Goal: Task Accomplishment & Management: Manage account settings

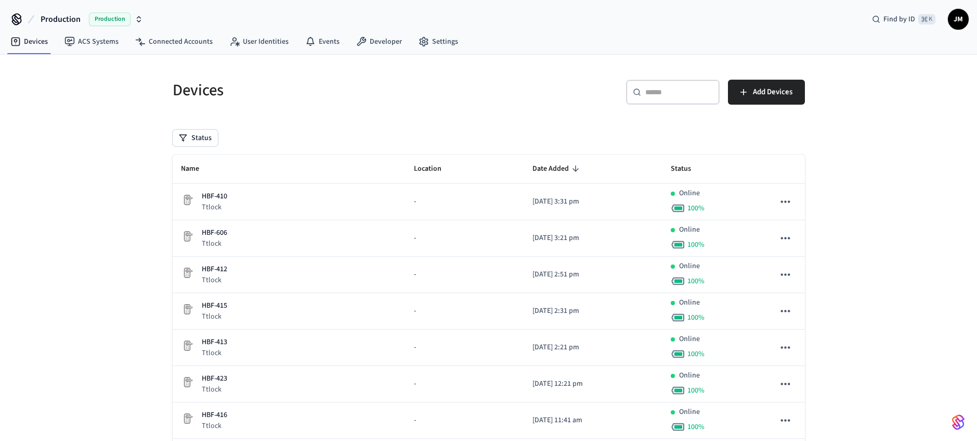
click at [557, 75] on div "​ ​ Add Devices" at bounding box center [644, 90] width 323 height 46
click at [702, 92] on input "text" at bounding box center [680, 92] width 68 height 10
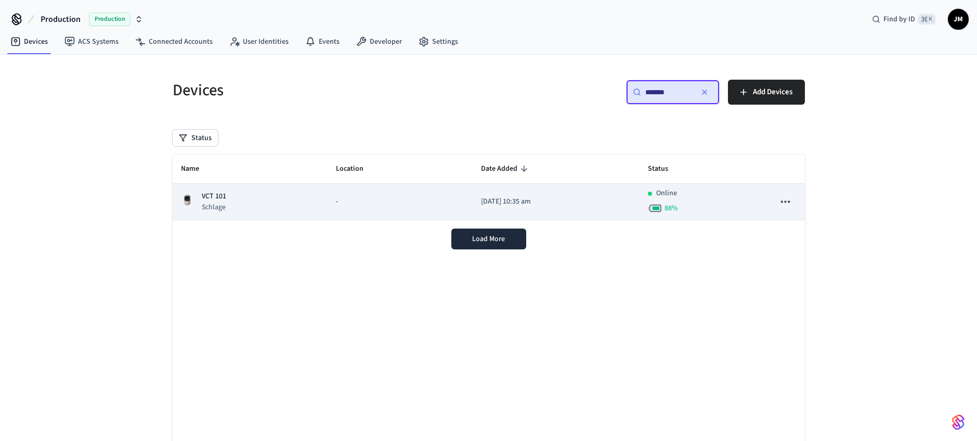
type input "*******"
click at [784, 200] on icon "sticky table" at bounding box center [786, 202] width 14 height 14
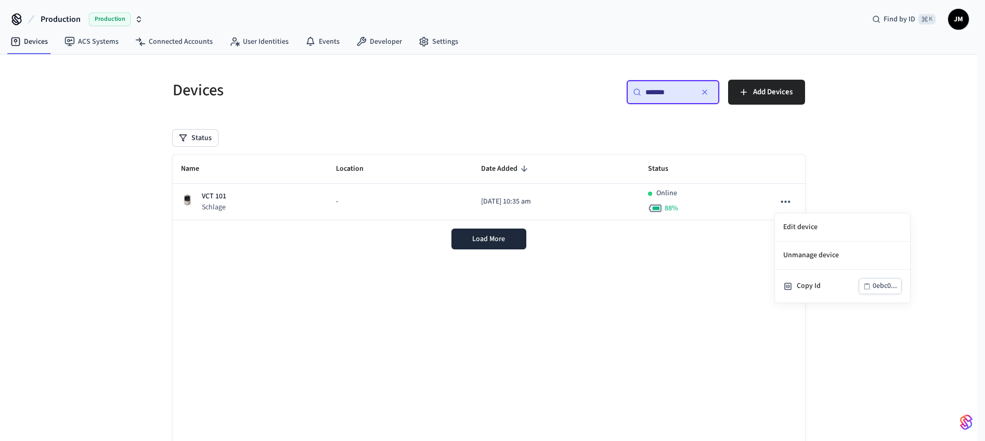
click at [204, 204] on div at bounding box center [492, 220] width 985 height 441
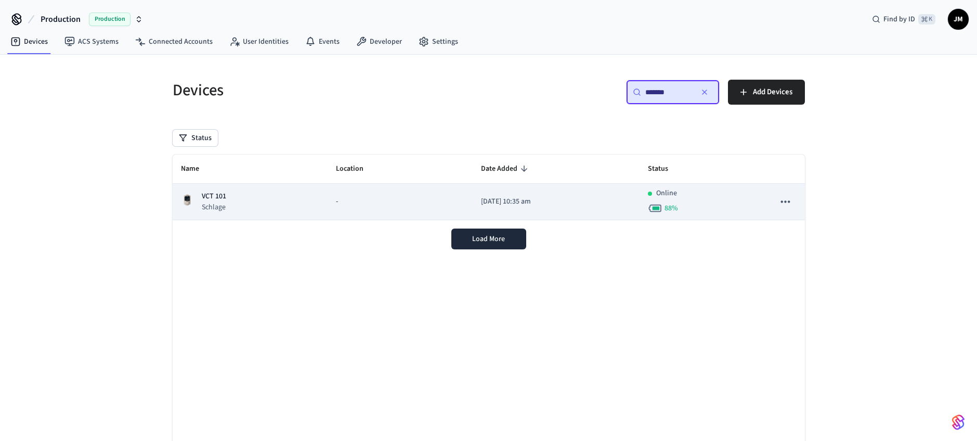
click at [212, 203] on p "Schlage" at bounding box center [214, 207] width 24 height 10
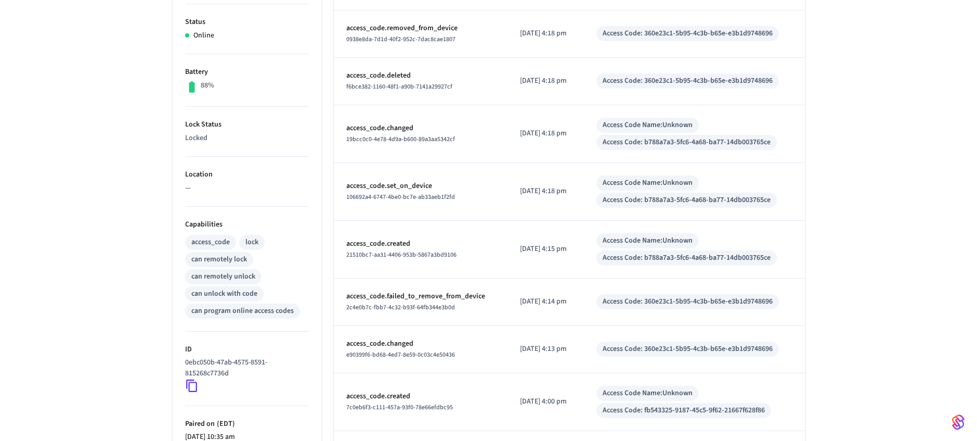
scroll to position [338, 0]
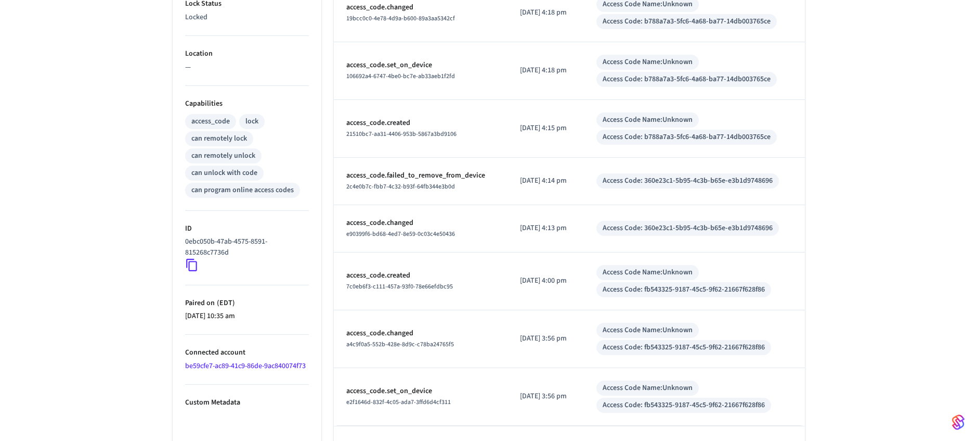
drag, startPoint x: 190, startPoint y: 242, endPoint x: 233, endPoint y: 261, distance: 46.6
click at [233, 261] on div "0ebc050b-47ab-4575-8591-815268c7736d" at bounding box center [247, 253] width 124 height 35
click at [231, 255] on p "0ebc050b-47ab-4575-8591-815268c7736d" at bounding box center [245, 247] width 120 height 22
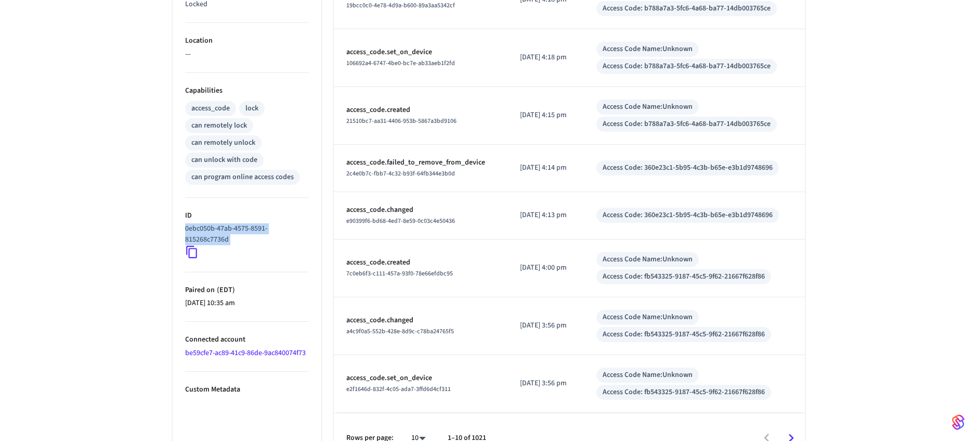
scroll to position [373, 0]
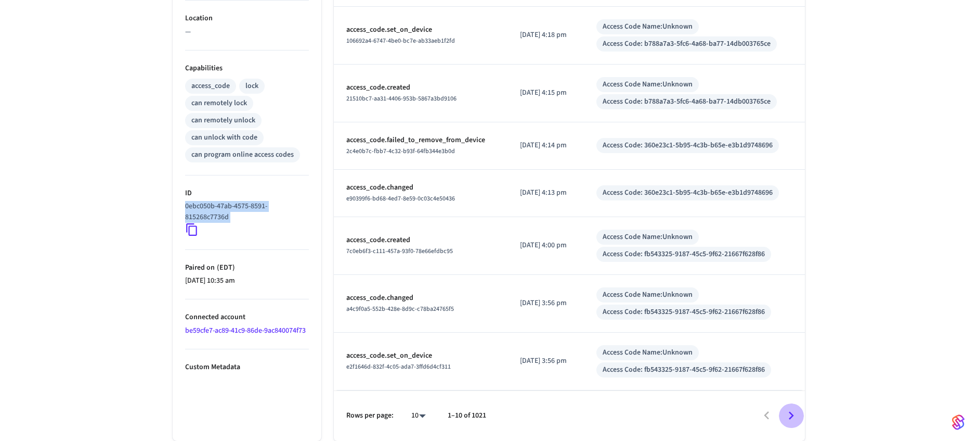
click at [789, 413] on icon "Go to next page" at bounding box center [791, 415] width 16 height 16
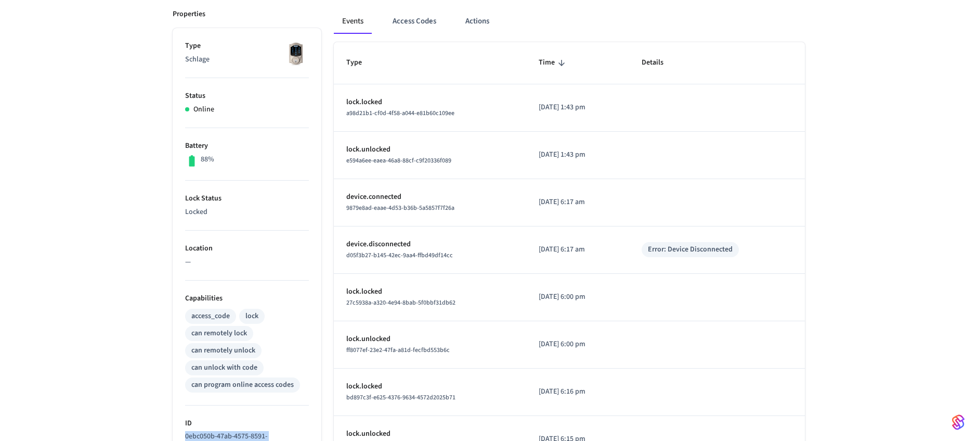
scroll to position [130, 0]
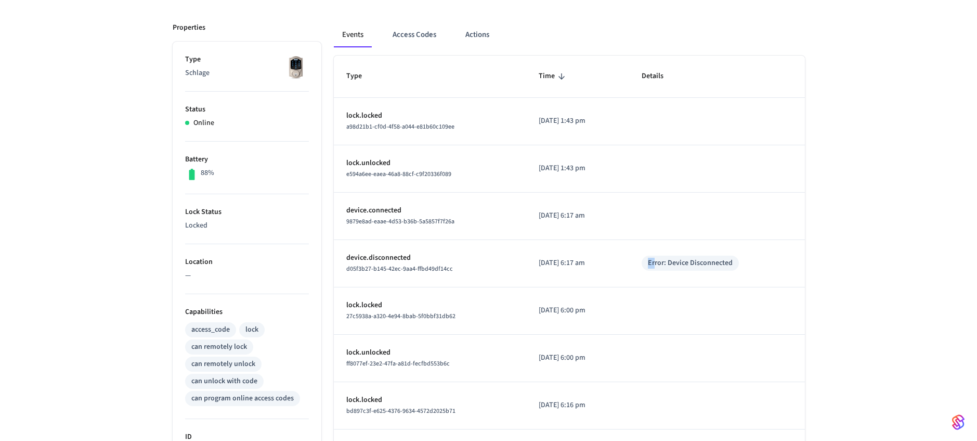
drag, startPoint x: 666, startPoint y: 263, endPoint x: 761, endPoint y: 256, distance: 94.9
click at [760, 256] on div "Error: Device Disconnected" at bounding box center [717, 262] width 150 height 15
click at [762, 256] on div "Error: Device Disconnected" at bounding box center [717, 262] width 150 height 15
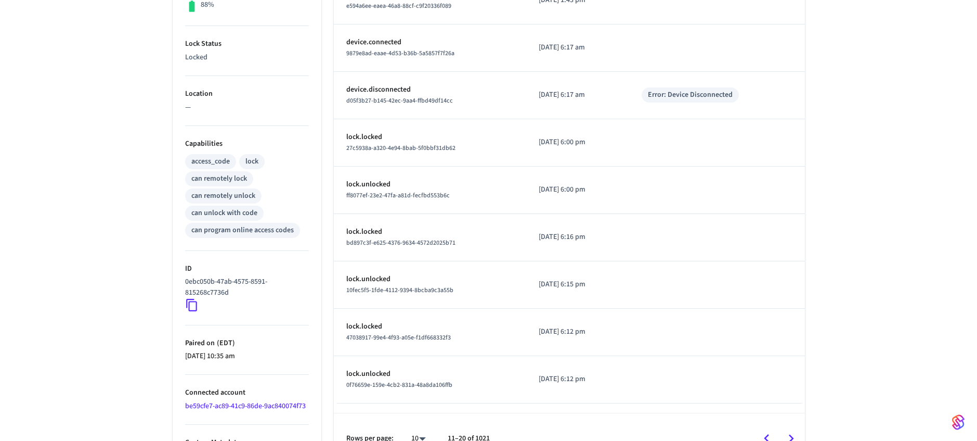
scroll to position [320, 0]
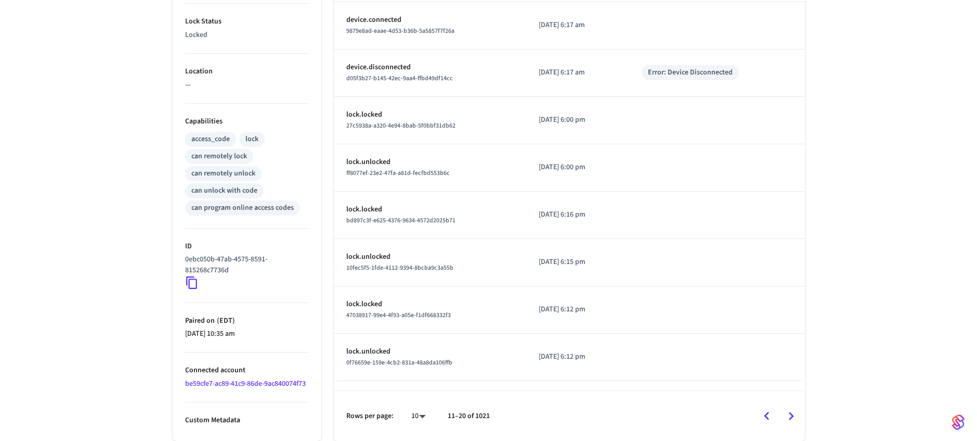
click at [768, 422] on icon "Go to previous page" at bounding box center [767, 416] width 16 height 16
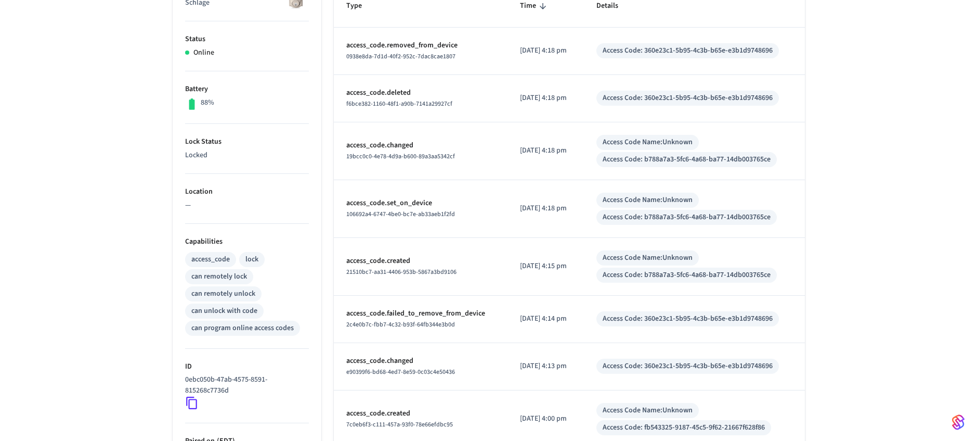
scroll to position [146, 0]
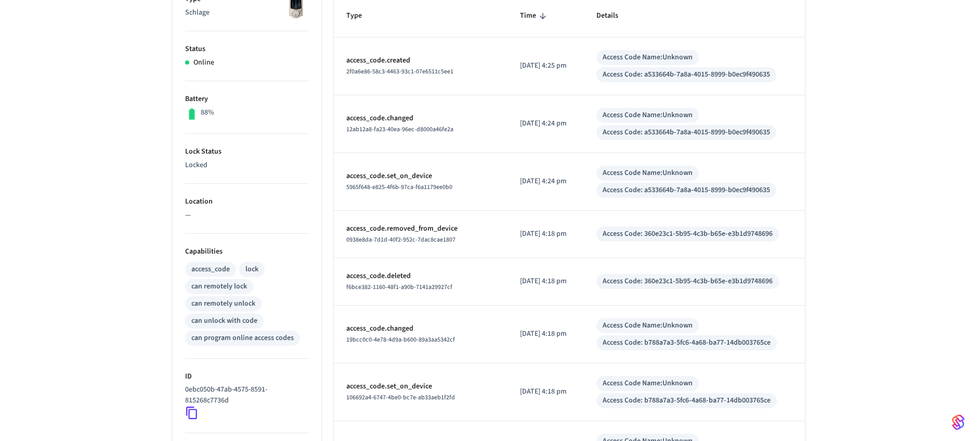
scroll to position [373, 0]
